Goal: Task Accomplishment & Management: Complete application form

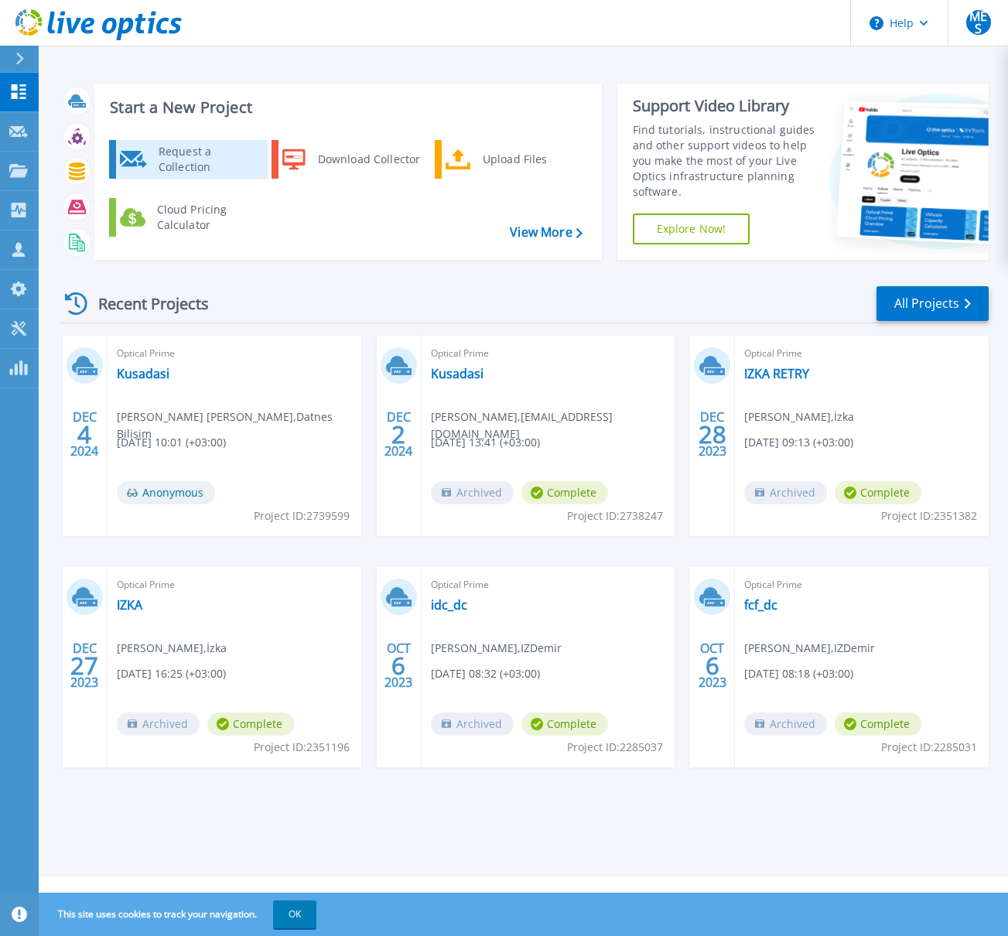
click at [224, 162] on div "Request a Collection" at bounding box center [207, 159] width 113 height 31
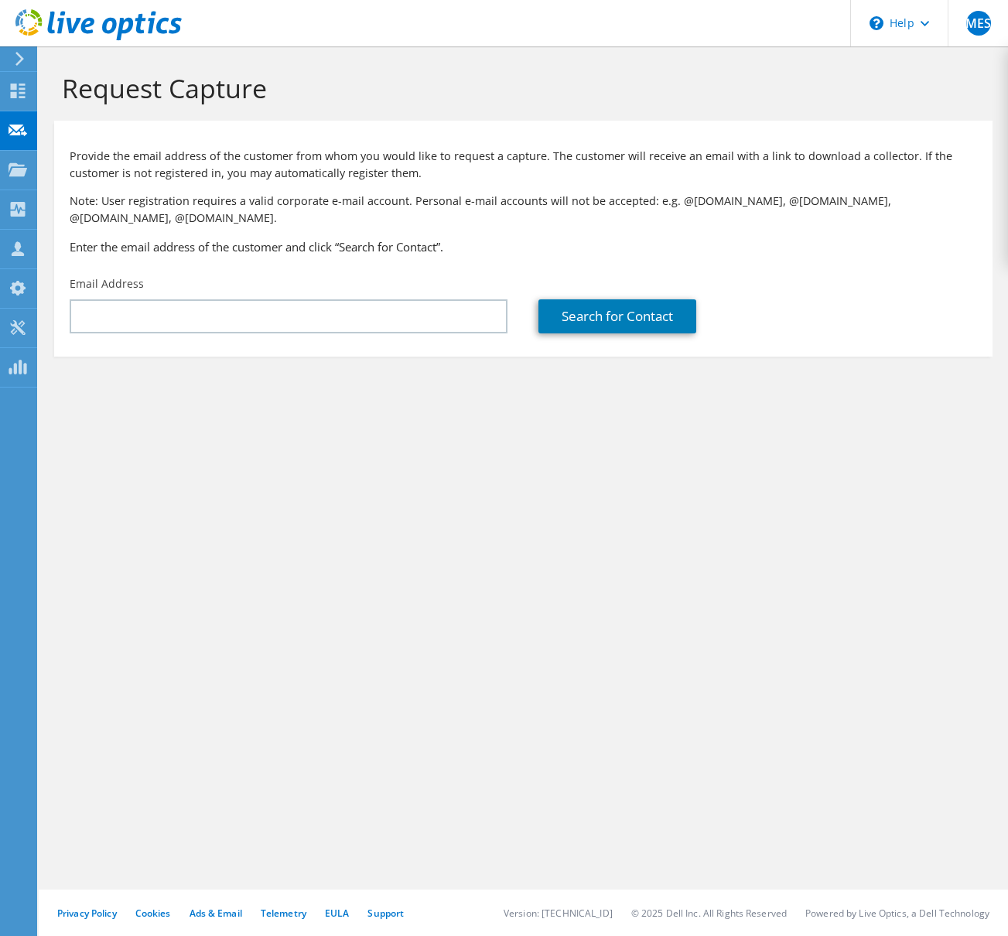
click at [224, 321] on div "Email Address" at bounding box center [288, 305] width 469 height 73
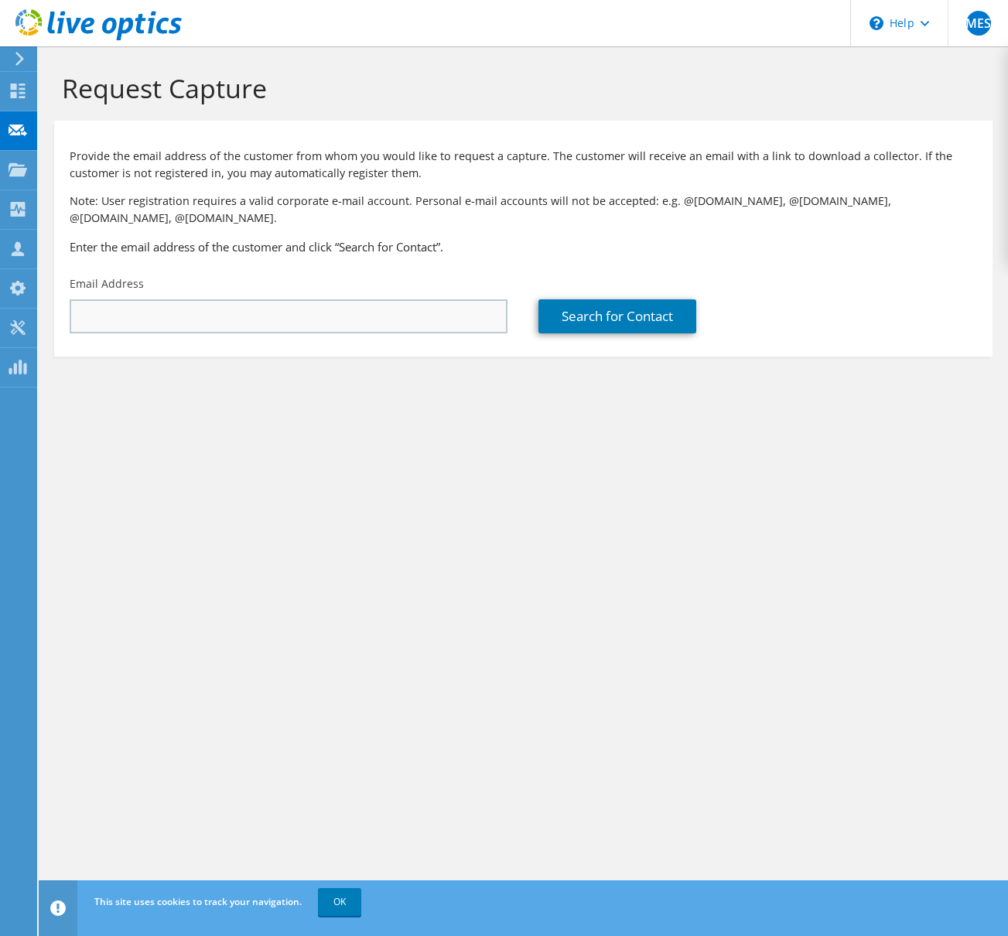
drag, startPoint x: 227, startPoint y: 317, endPoint x: 234, endPoint y: 310, distance: 10.4
click at [227, 316] on div "Email Address" at bounding box center [288, 305] width 469 height 73
click at [235, 306] on input "text" at bounding box center [289, 316] width 438 height 34
type input "kenan.yuksel@kusadasi.bel.tr"
click at [624, 299] on link "Search for Contact" at bounding box center [618, 316] width 158 height 34
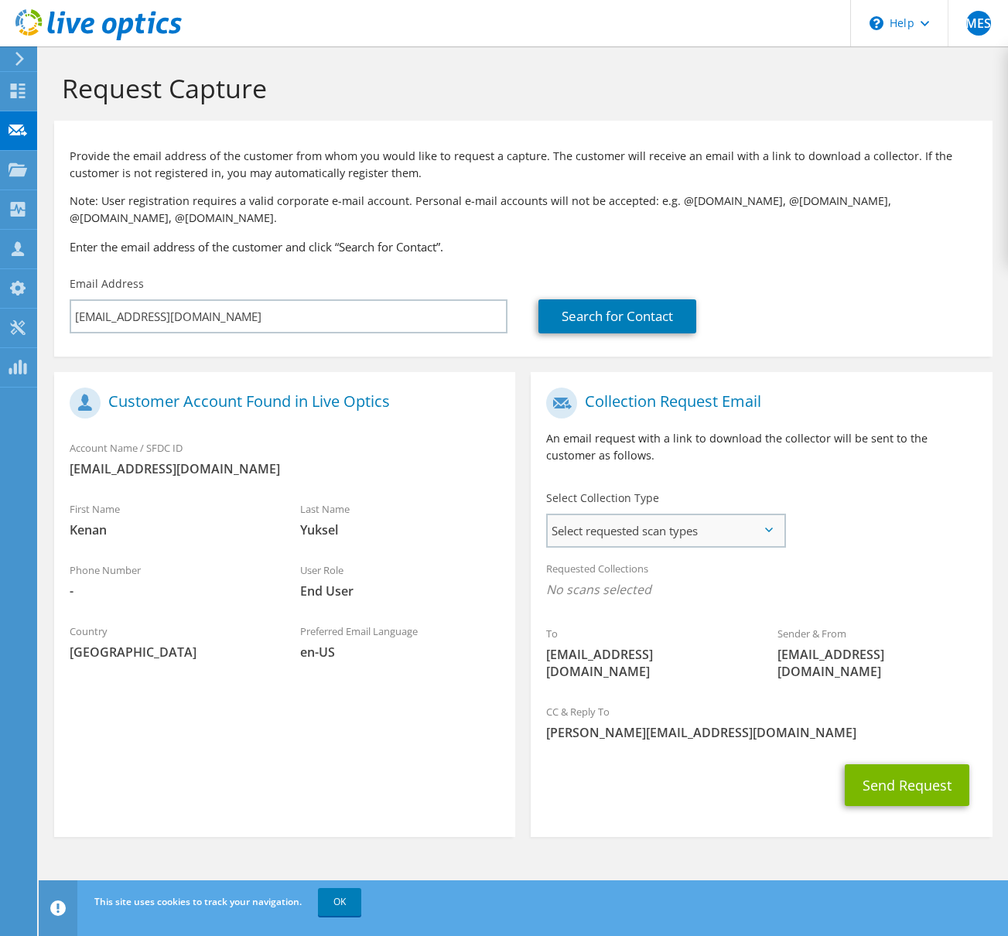
click at [737, 525] on span "Select requested scan types" at bounding box center [666, 530] width 236 height 31
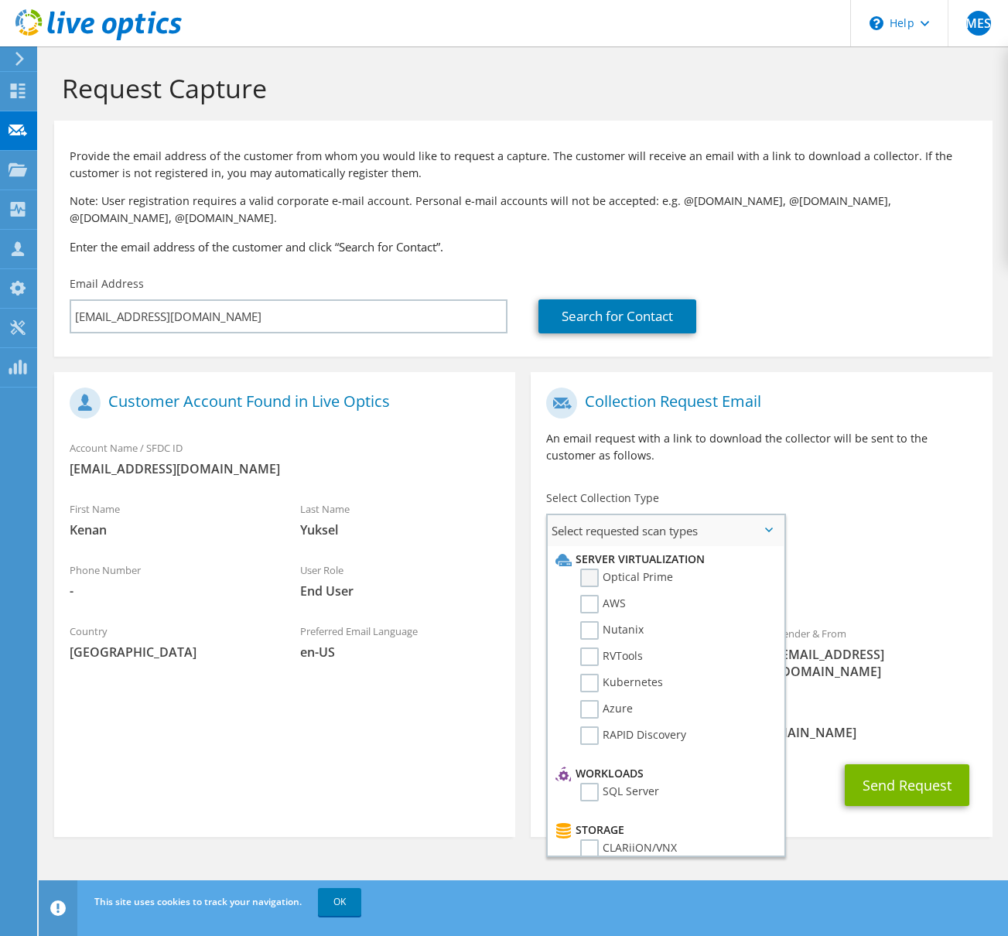
click at [589, 569] on label "Optical Prime" at bounding box center [626, 578] width 93 height 19
click at [0, 0] on input "Optical Prime" at bounding box center [0, 0] width 0 height 0
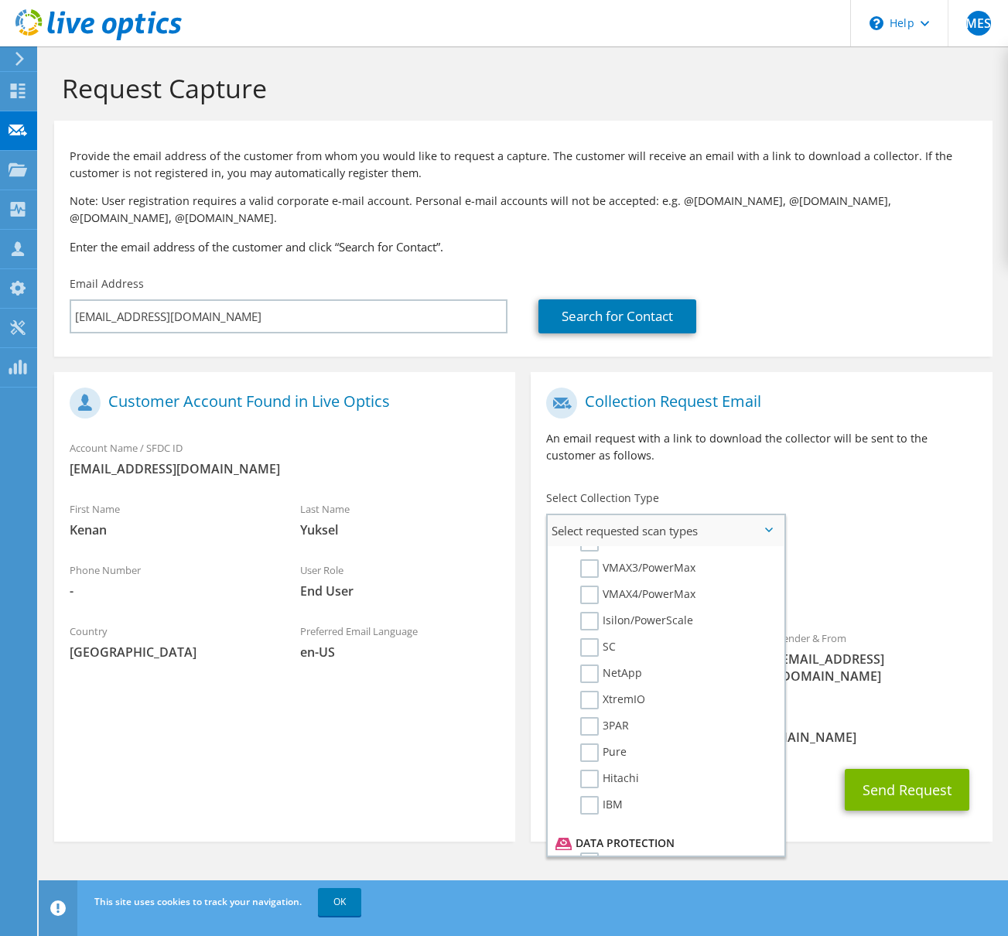
scroll to position [736, 0]
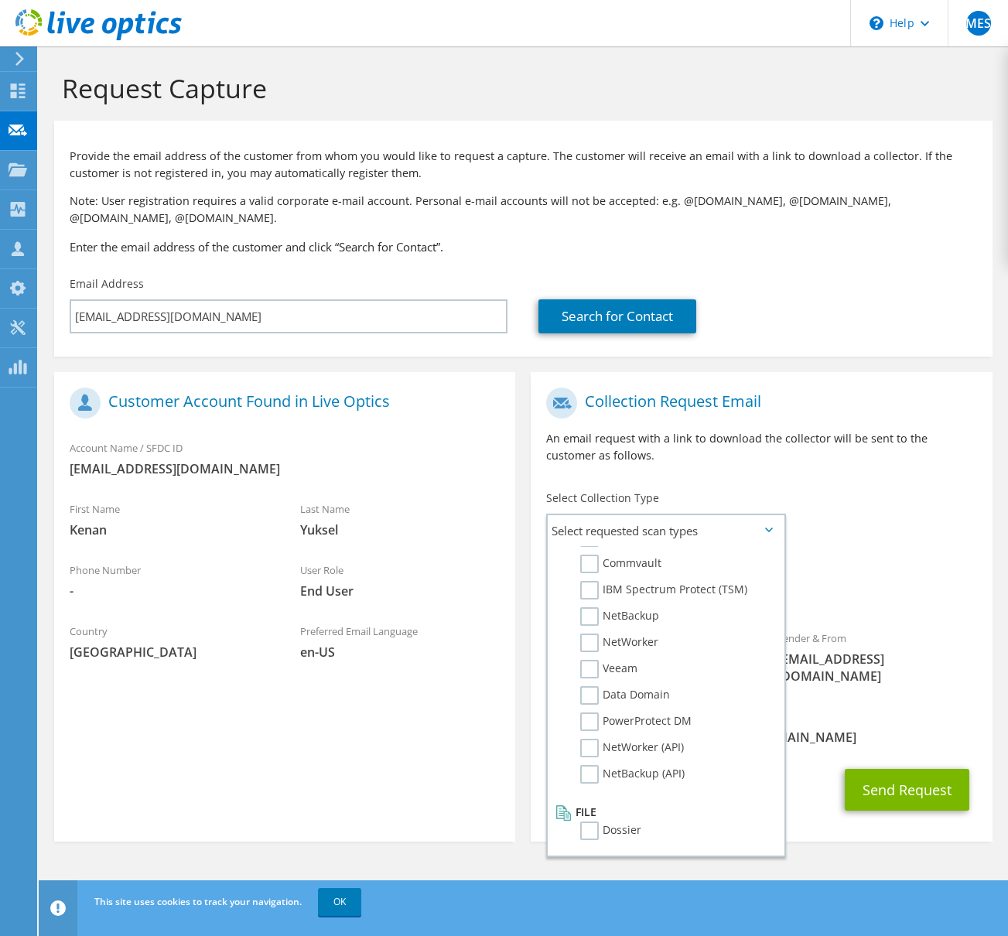
click at [867, 529] on div "To kenan.yuksel@kusadasi.bel.tr Sender & From liveoptics@liveoptics.com" at bounding box center [761, 540] width 461 height 320
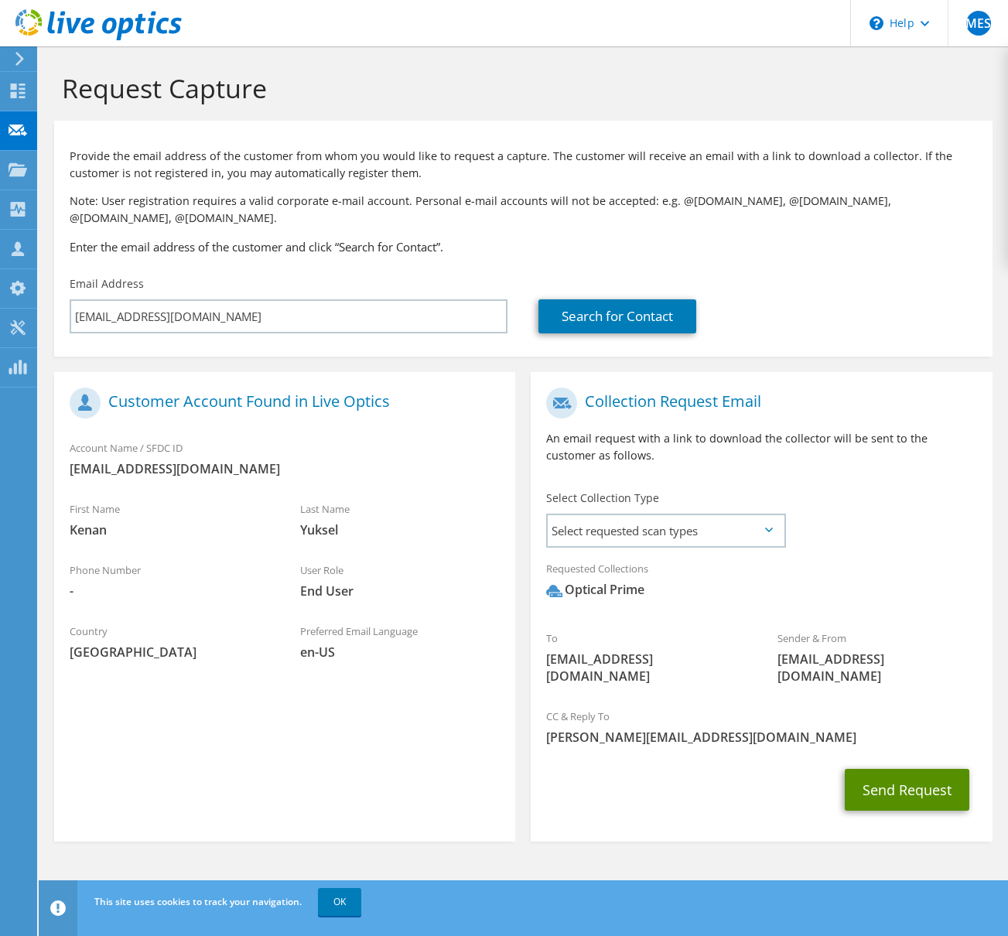
click at [912, 769] on button "Send Request" at bounding box center [907, 790] width 125 height 42
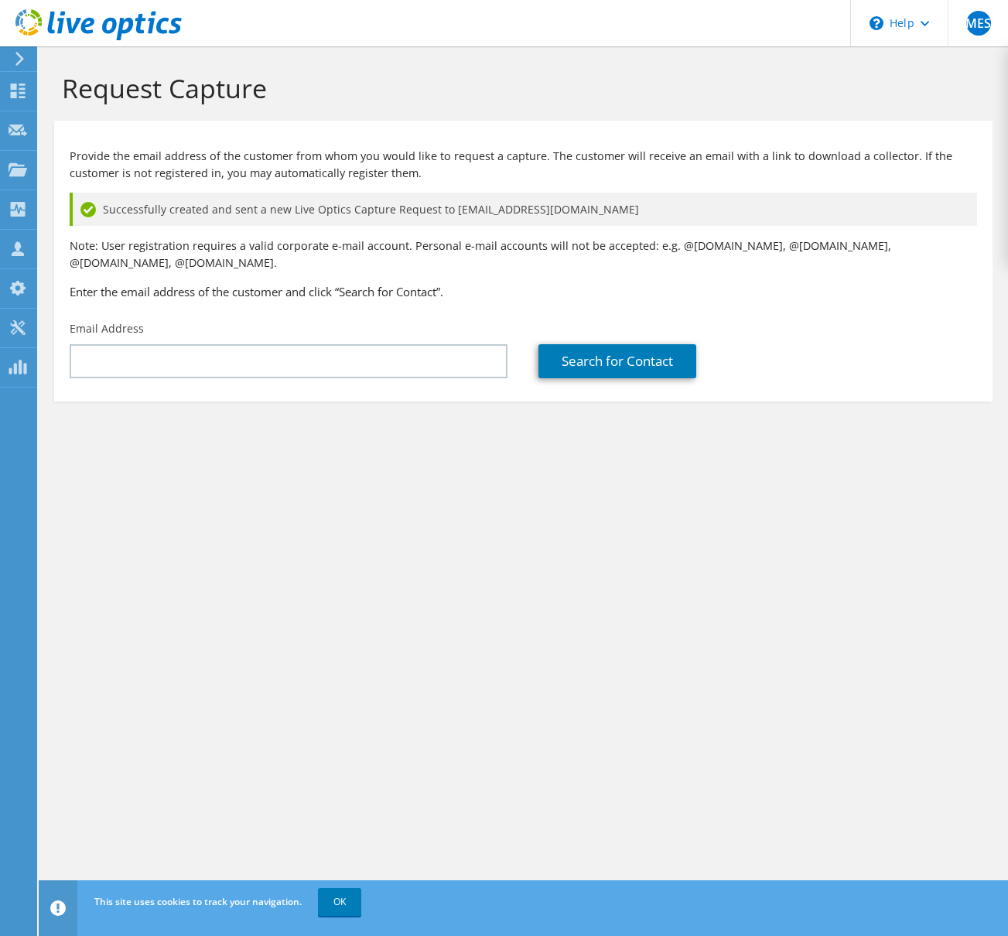
drag, startPoint x: 535, startPoint y: 508, endPoint x: 499, endPoint y: 498, distance: 37.7
click at [535, 508] on div "Request Capture Provide the email address of the customer from whom you would l…" at bounding box center [524, 491] width 970 height 890
